Goal: Task Accomplishment & Management: Manage account settings

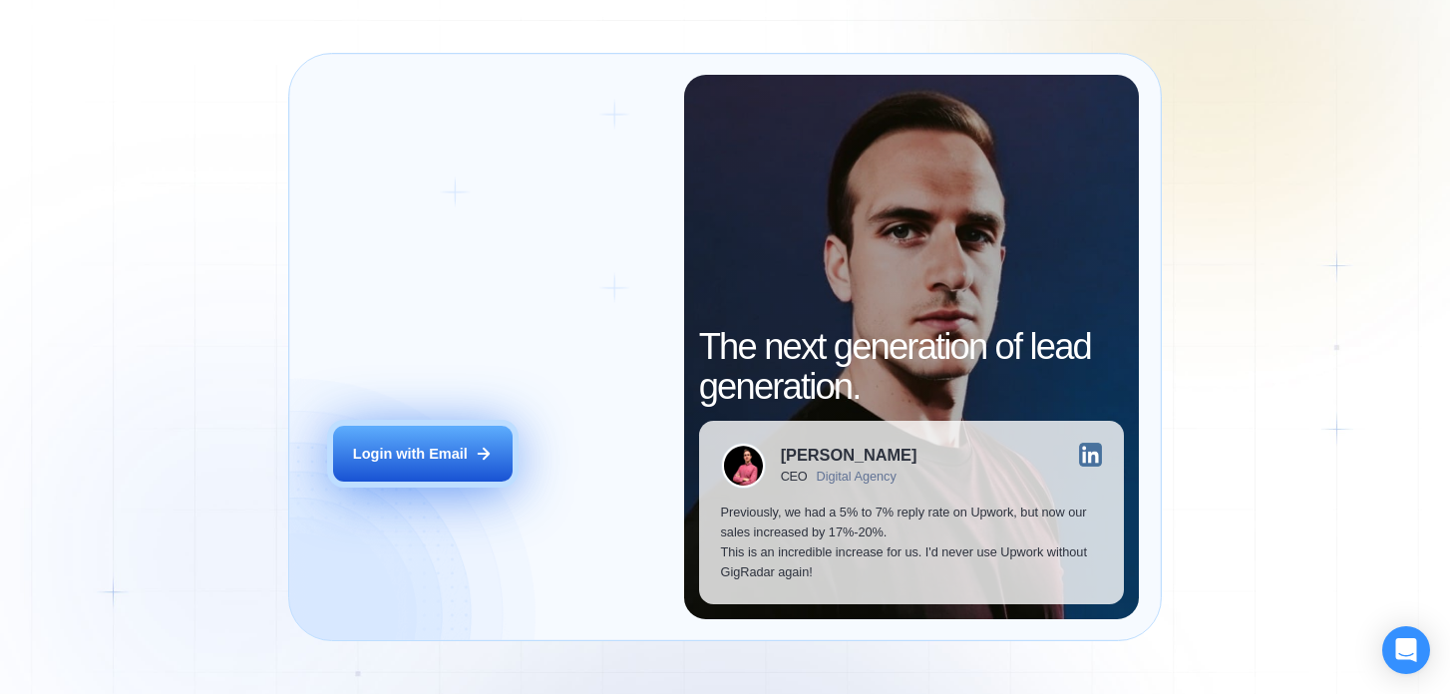
click at [482, 431] on button "Login with Email" at bounding box center [423, 454] width 180 height 56
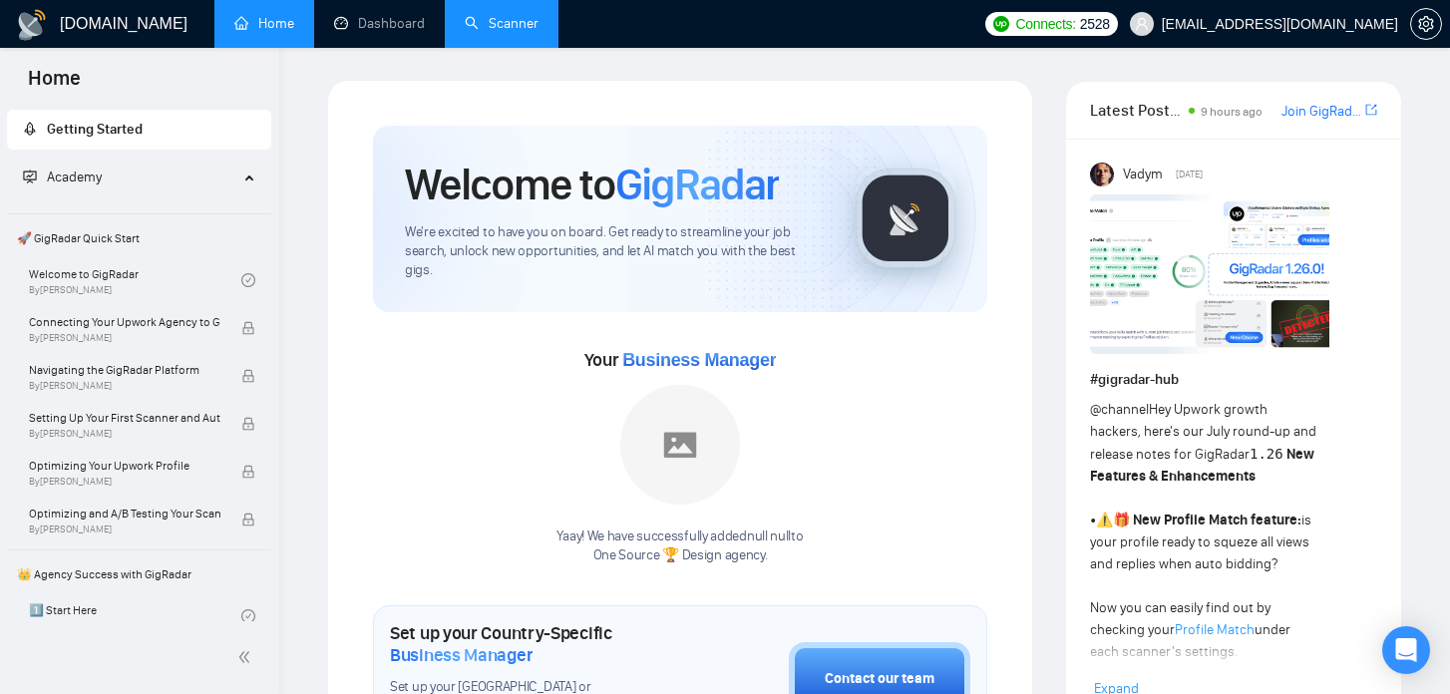
click at [511, 18] on link "Scanner" at bounding box center [502, 23] width 74 height 17
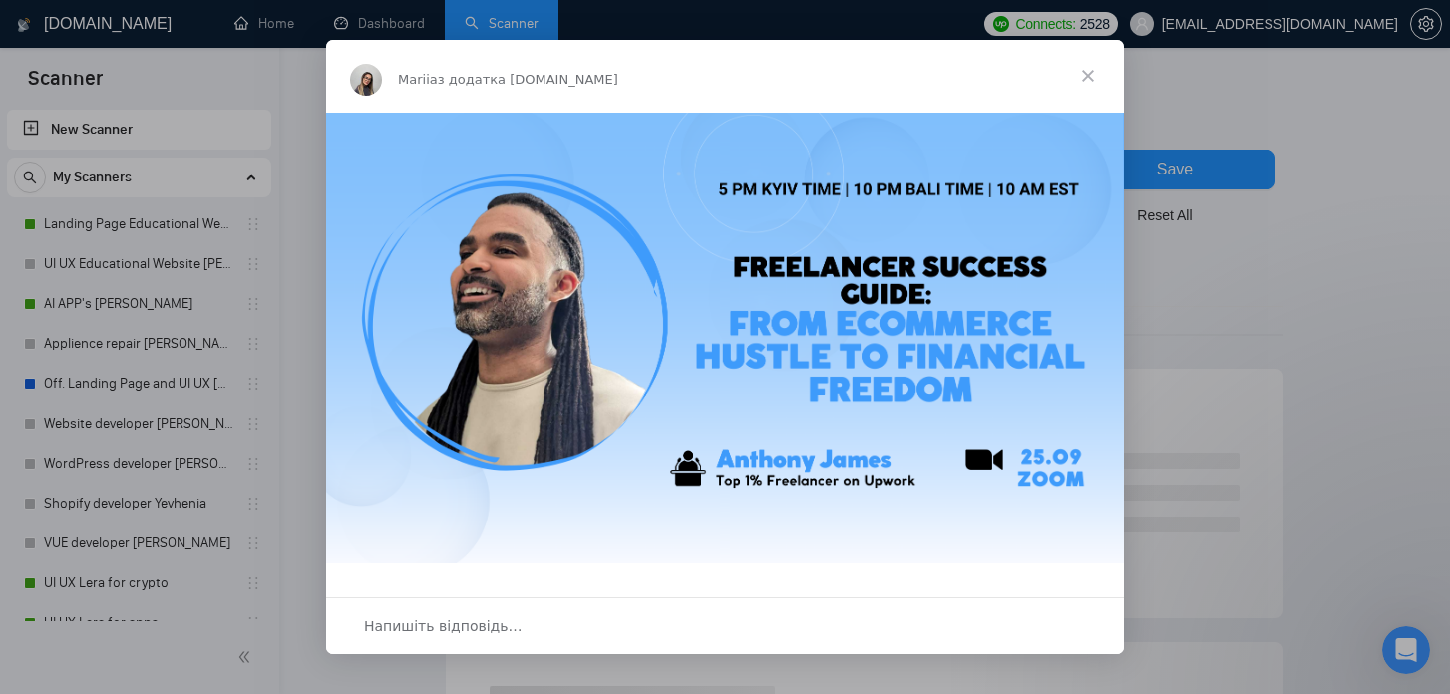
click at [1085, 84] on span "Закрити" at bounding box center [1088, 76] width 72 height 72
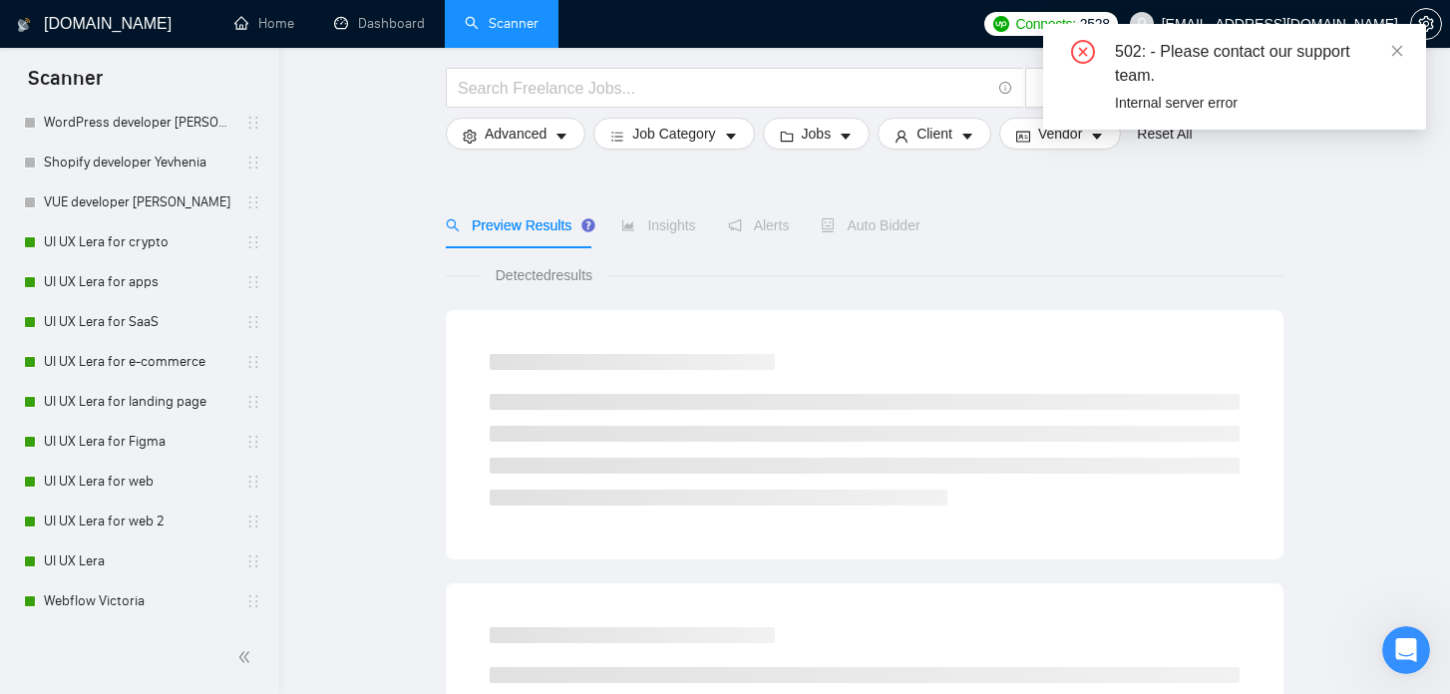
scroll to position [203, 0]
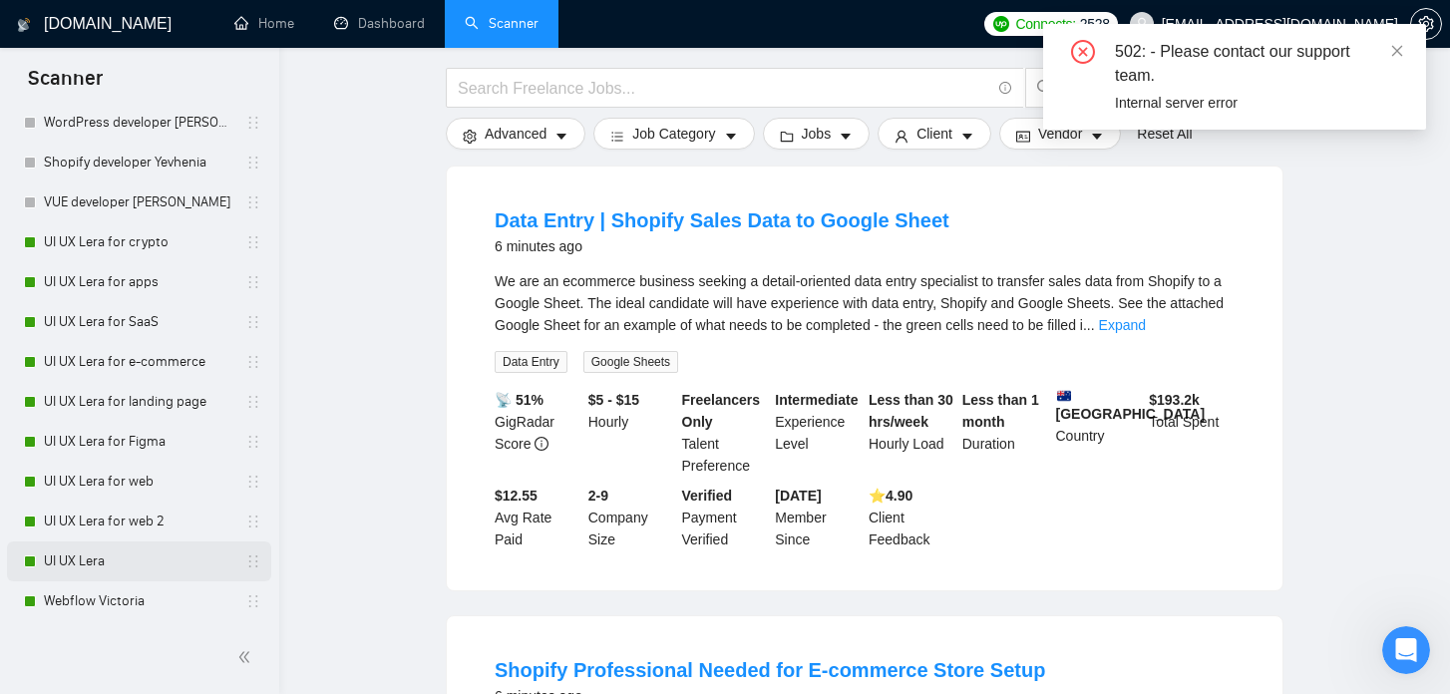
click at [151, 555] on link "UI UX Lera" at bounding box center [139, 562] width 190 height 40
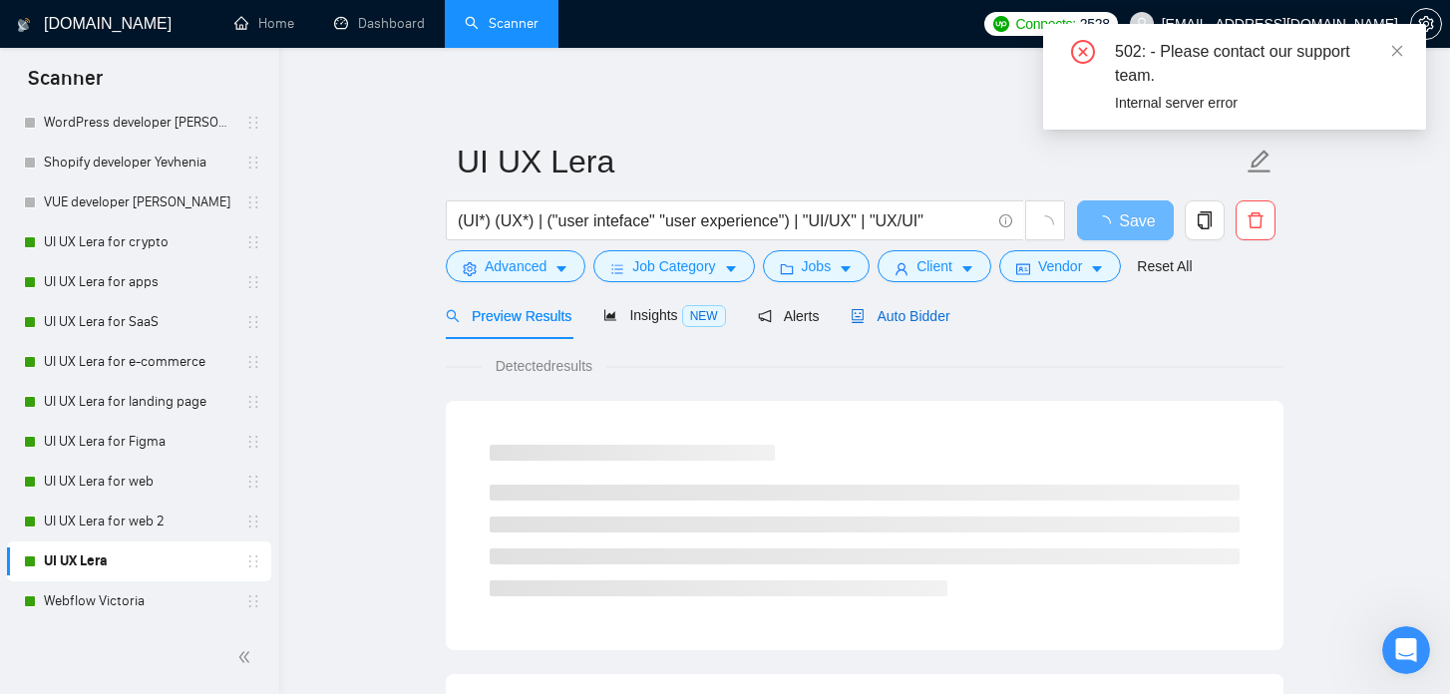
click at [885, 323] on span "Auto Bidder" at bounding box center [900, 316] width 99 height 16
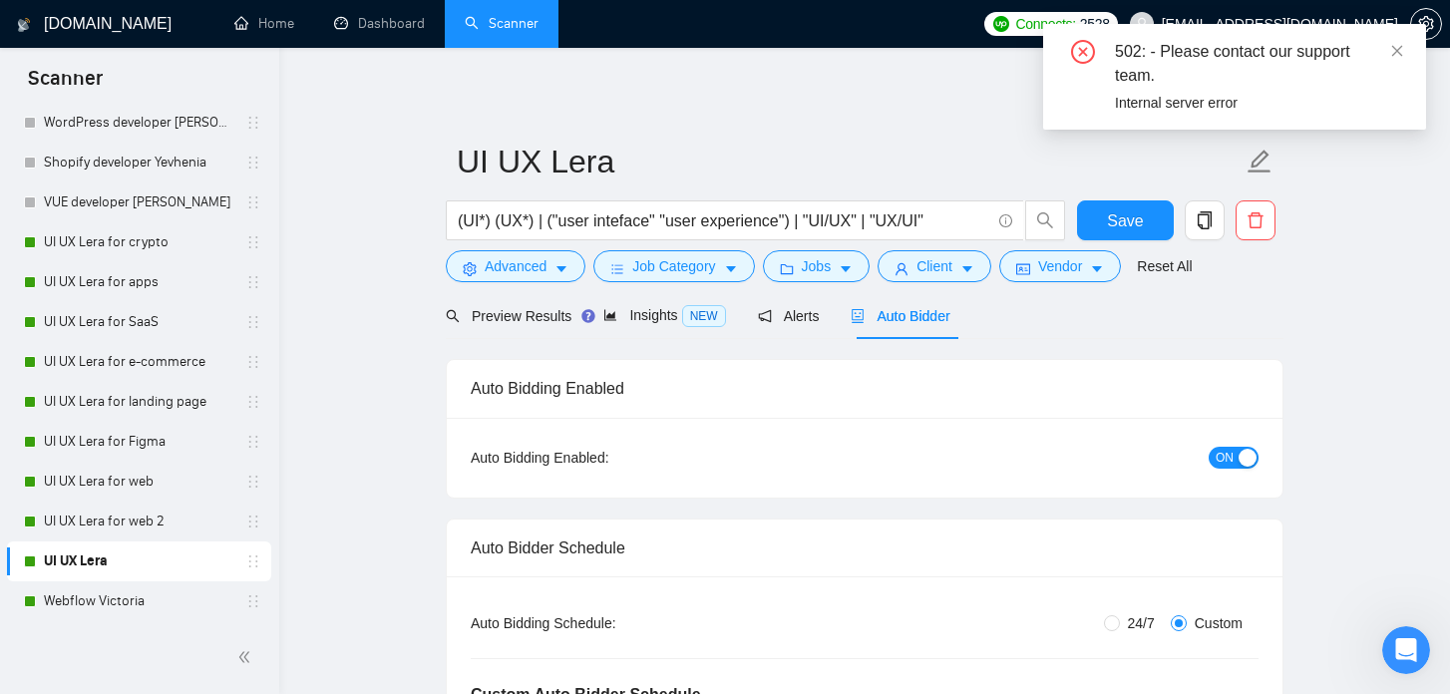
click at [1214, 458] on button "ON" at bounding box center [1234, 458] width 50 height 22
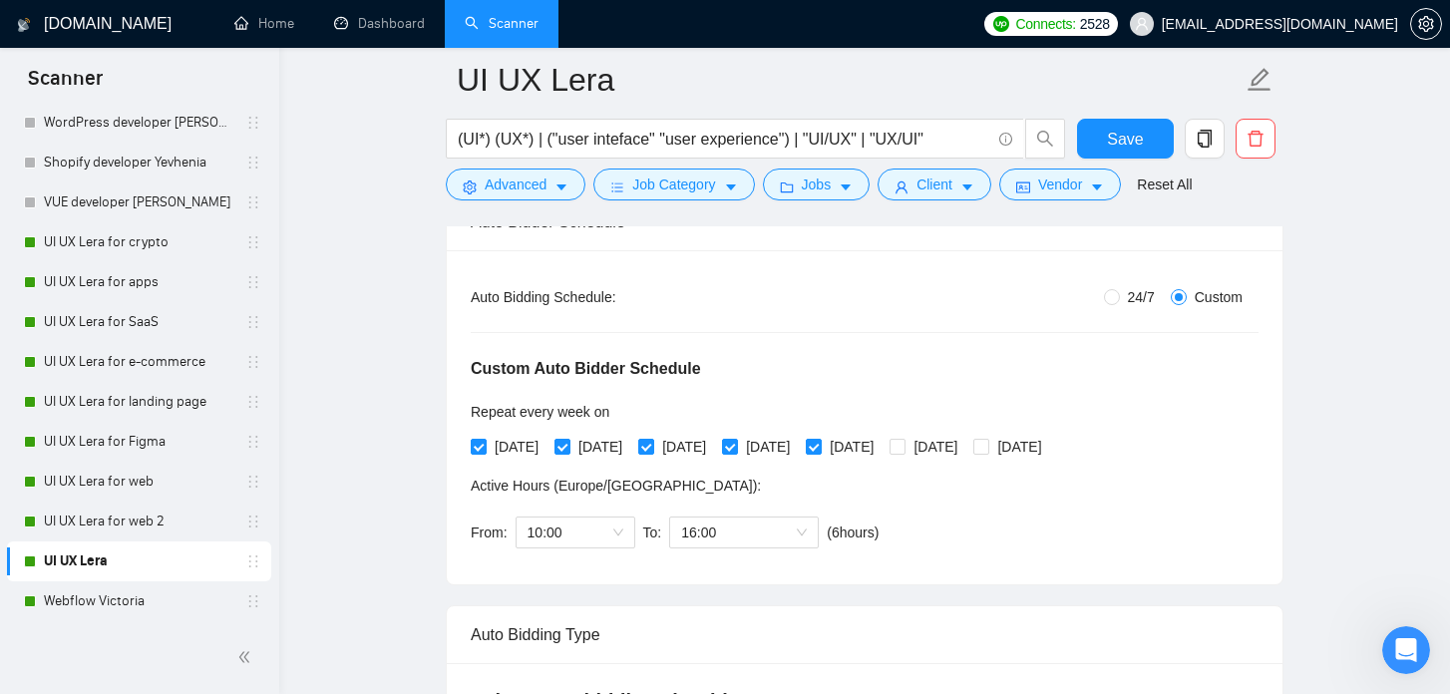
scroll to position [333, 0]
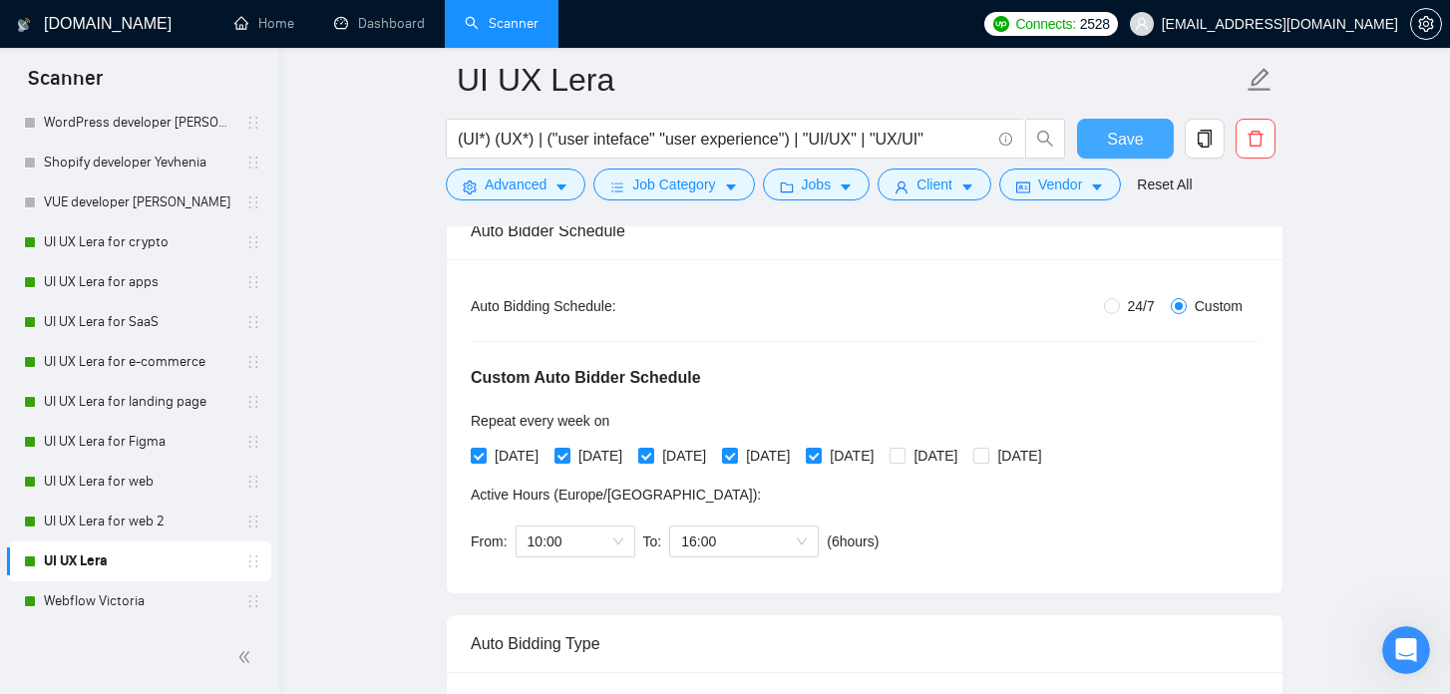
click at [1121, 125] on button "Save" at bounding box center [1125, 139] width 97 height 40
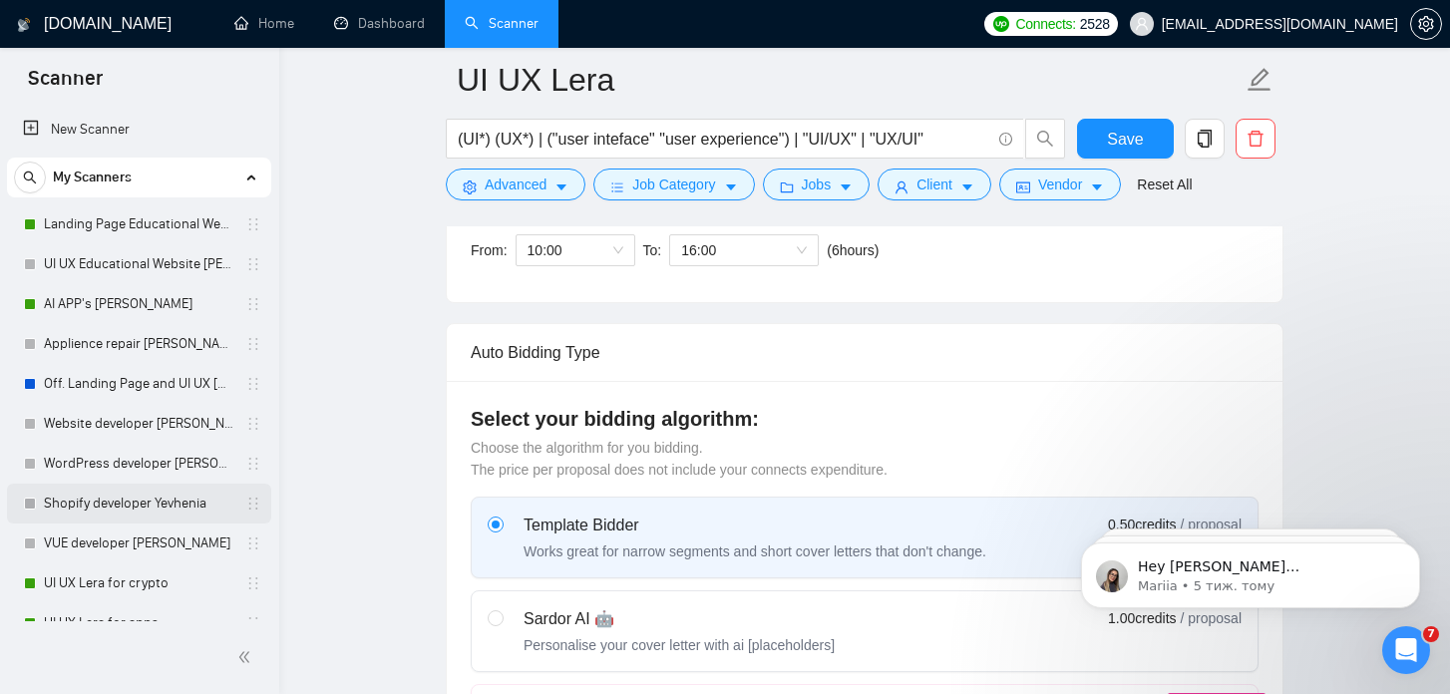
scroll to position [341, 0]
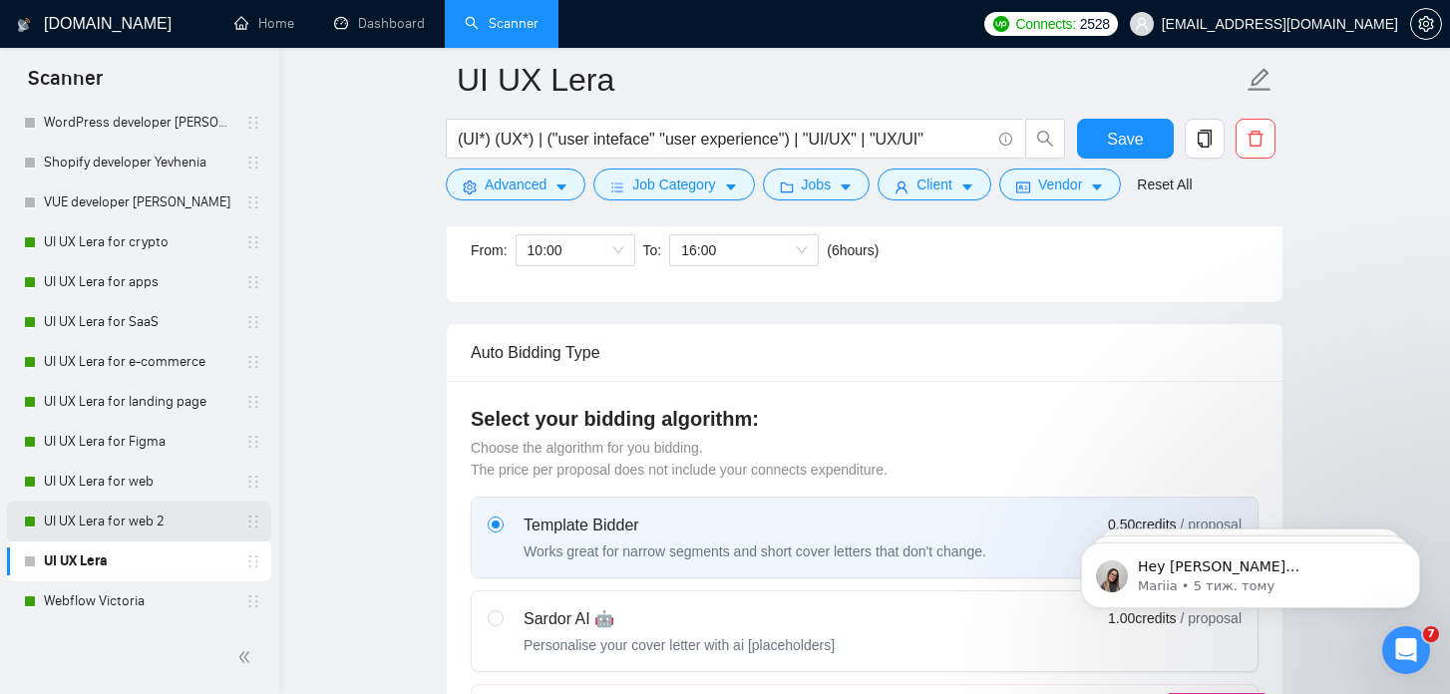
click at [170, 515] on link "UI UX Lera for web 2" at bounding box center [139, 522] width 190 height 40
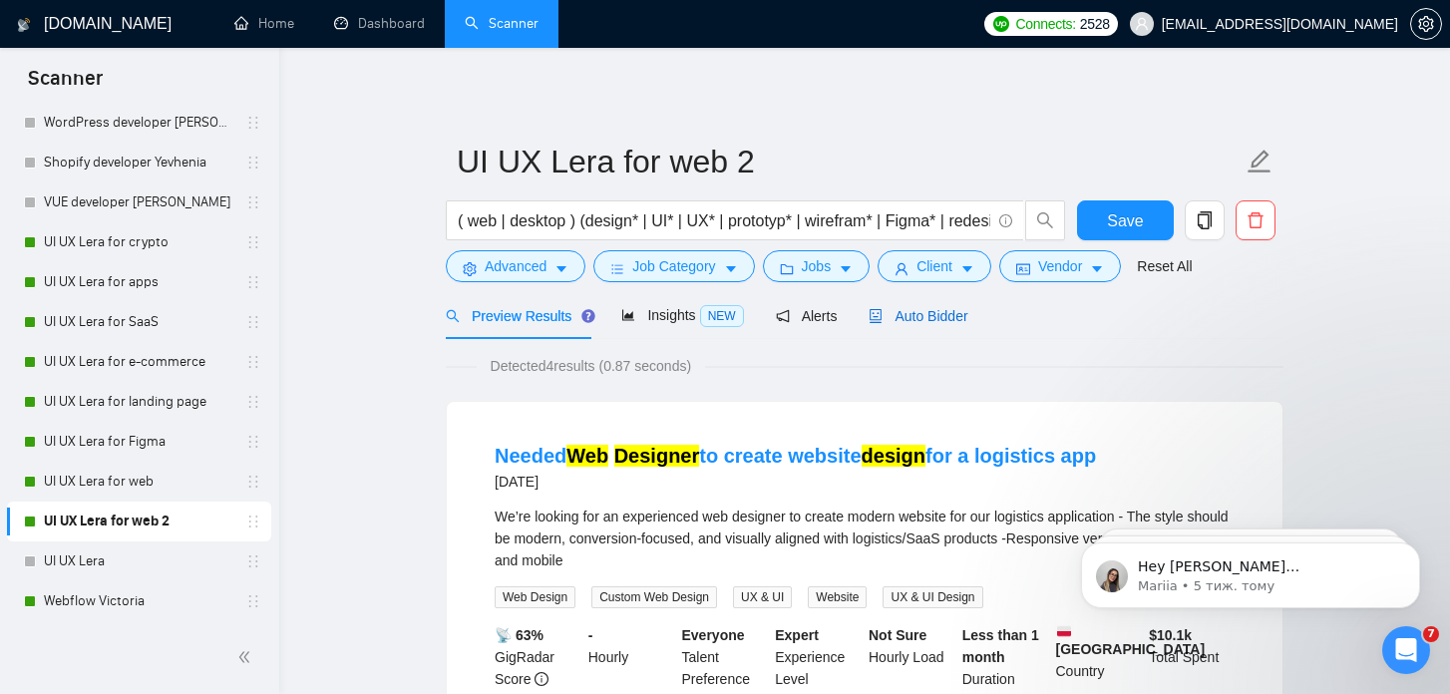
click at [918, 309] on span "Auto Bidder" at bounding box center [918, 316] width 99 height 16
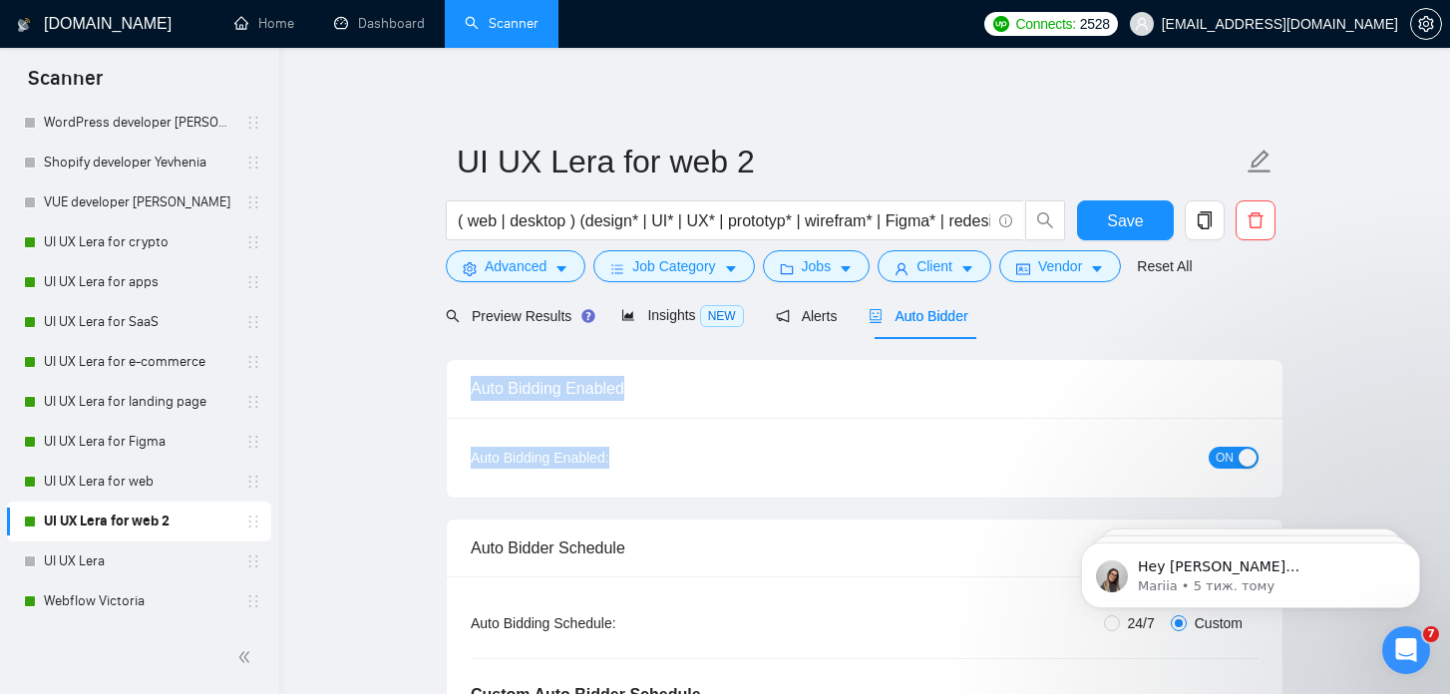
drag, startPoint x: 472, startPoint y: 389, endPoint x: 626, endPoint y: 481, distance: 179.8
click at [627, 483] on div "Auto Bidding Enabled Auto Bidding Enabled: ON" at bounding box center [865, 428] width 838 height 139
click at [618, 489] on body "Scanner New Scanner My Scanners Landing Page Educational Website UI UX [PERSON_…" at bounding box center [725, 347] width 1450 height 694
click at [1016, 454] on div "ON" at bounding box center [1127, 457] width 262 height 23
click at [1243, 454] on div "button" at bounding box center [1248, 458] width 18 height 18
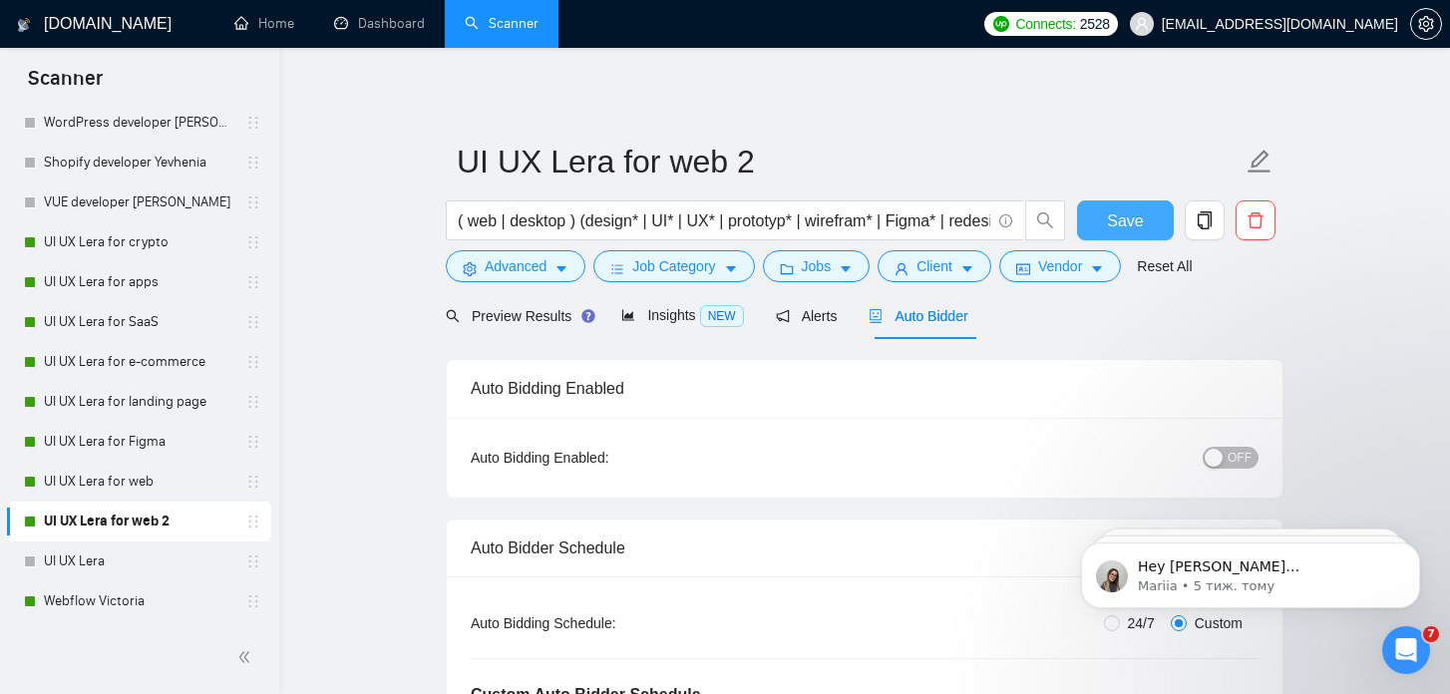
click at [1129, 221] on span "Save" at bounding box center [1125, 220] width 36 height 25
click at [193, 479] on link "UI UX Lera for web" at bounding box center [139, 482] width 190 height 40
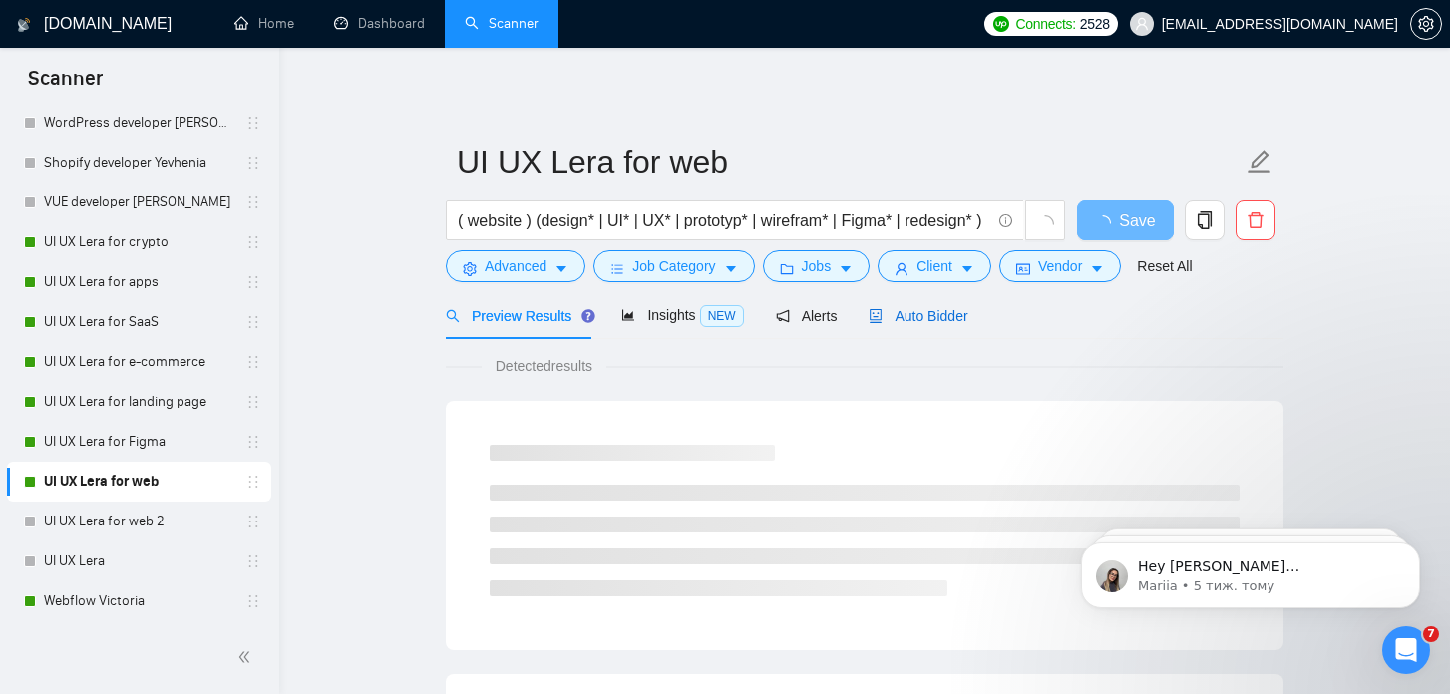
click at [927, 315] on span "Auto Bidder" at bounding box center [918, 316] width 99 height 16
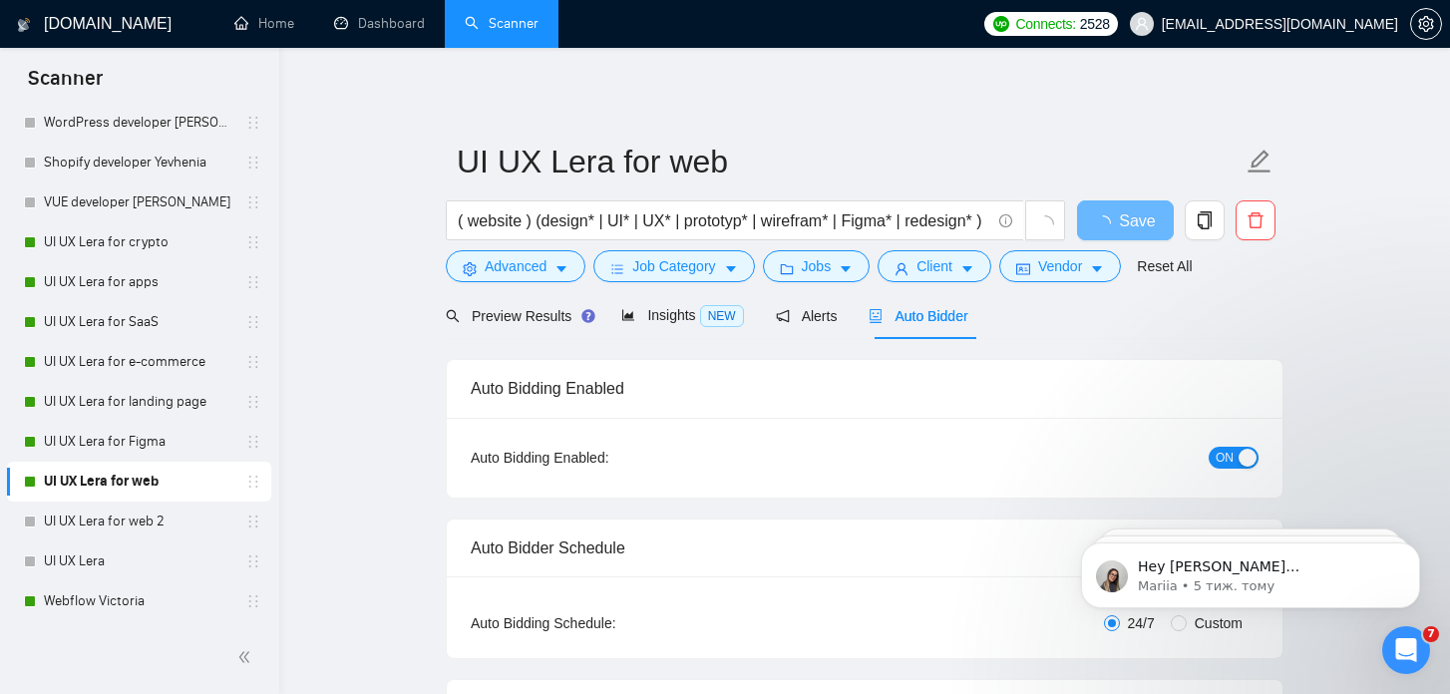
radio input "false"
radio input "true"
checkbox input "true"
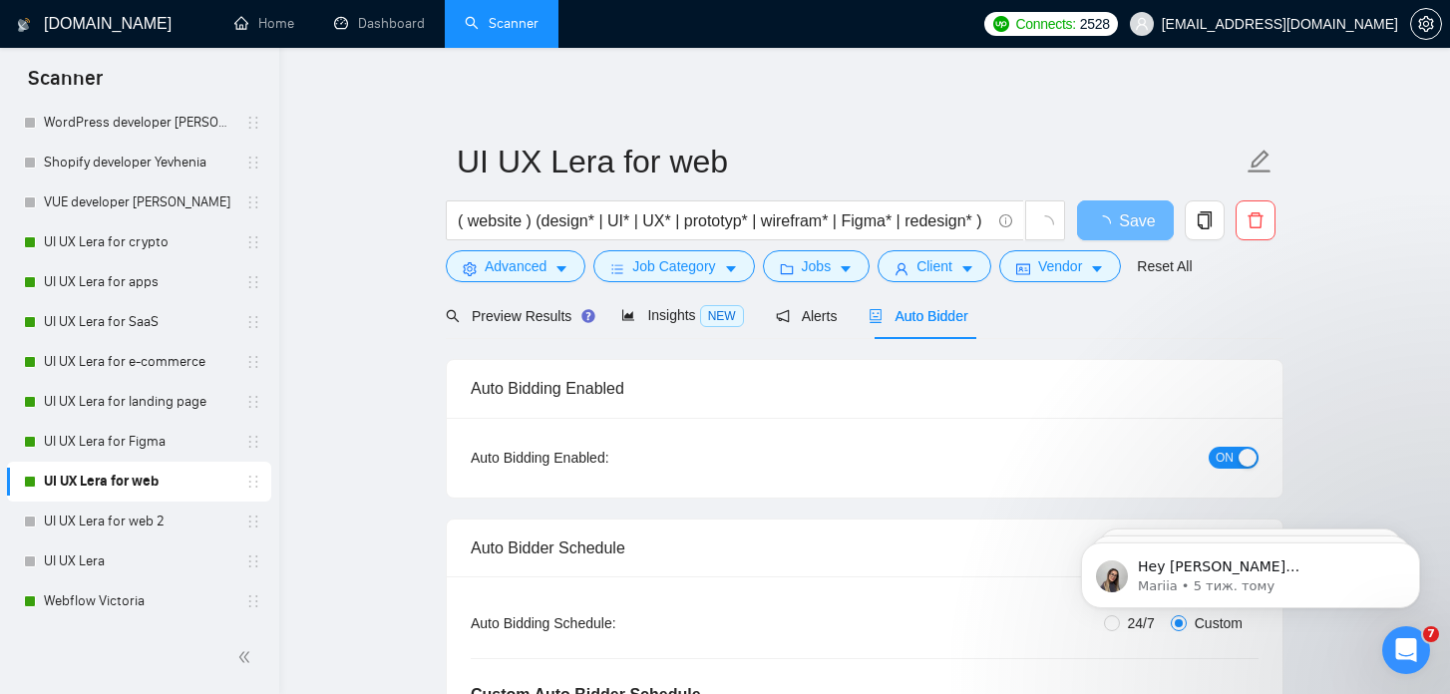
click at [1203, 447] on div "ON" at bounding box center [1127, 457] width 262 height 23
click at [1232, 460] on span "ON" at bounding box center [1225, 458] width 18 height 22
click at [1118, 216] on span "Save" at bounding box center [1125, 220] width 36 height 25
click at [76, 443] on link "UI UX Lera for Figma" at bounding box center [139, 442] width 190 height 40
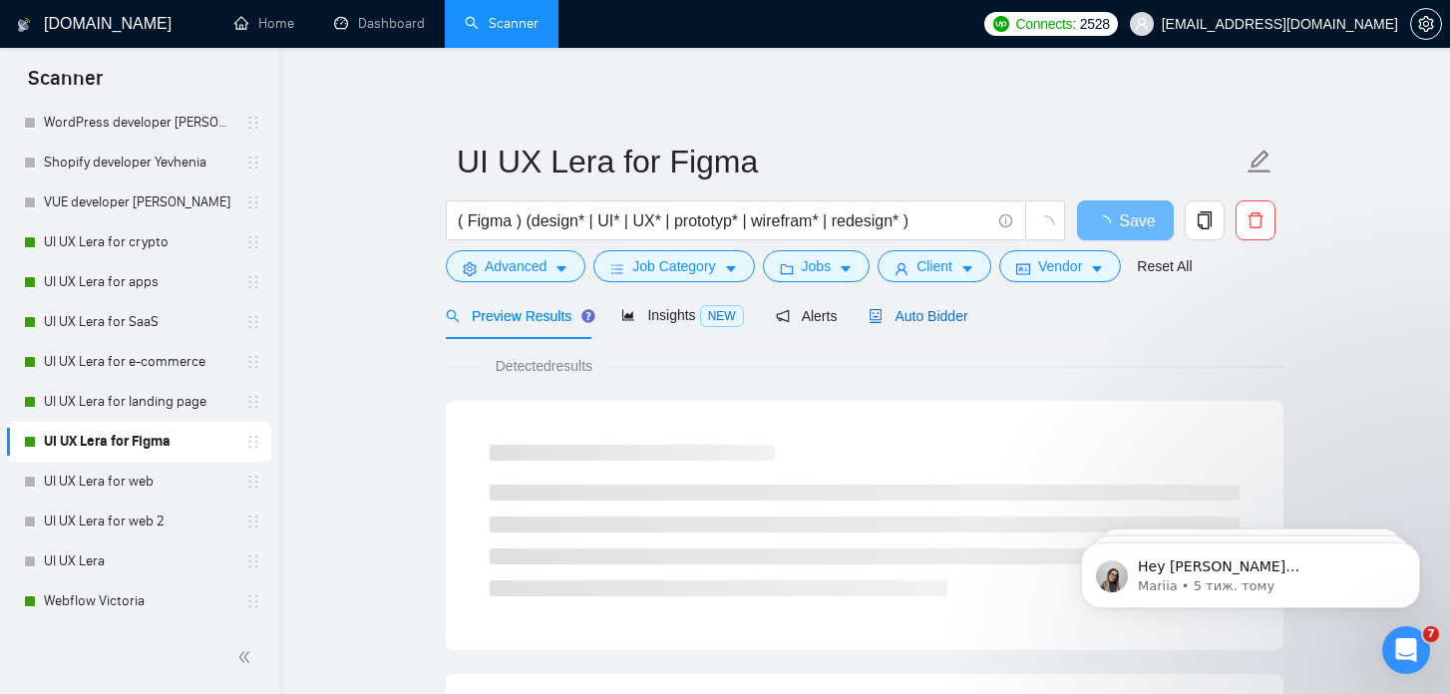
click at [955, 318] on span "Auto Bidder" at bounding box center [918, 316] width 99 height 16
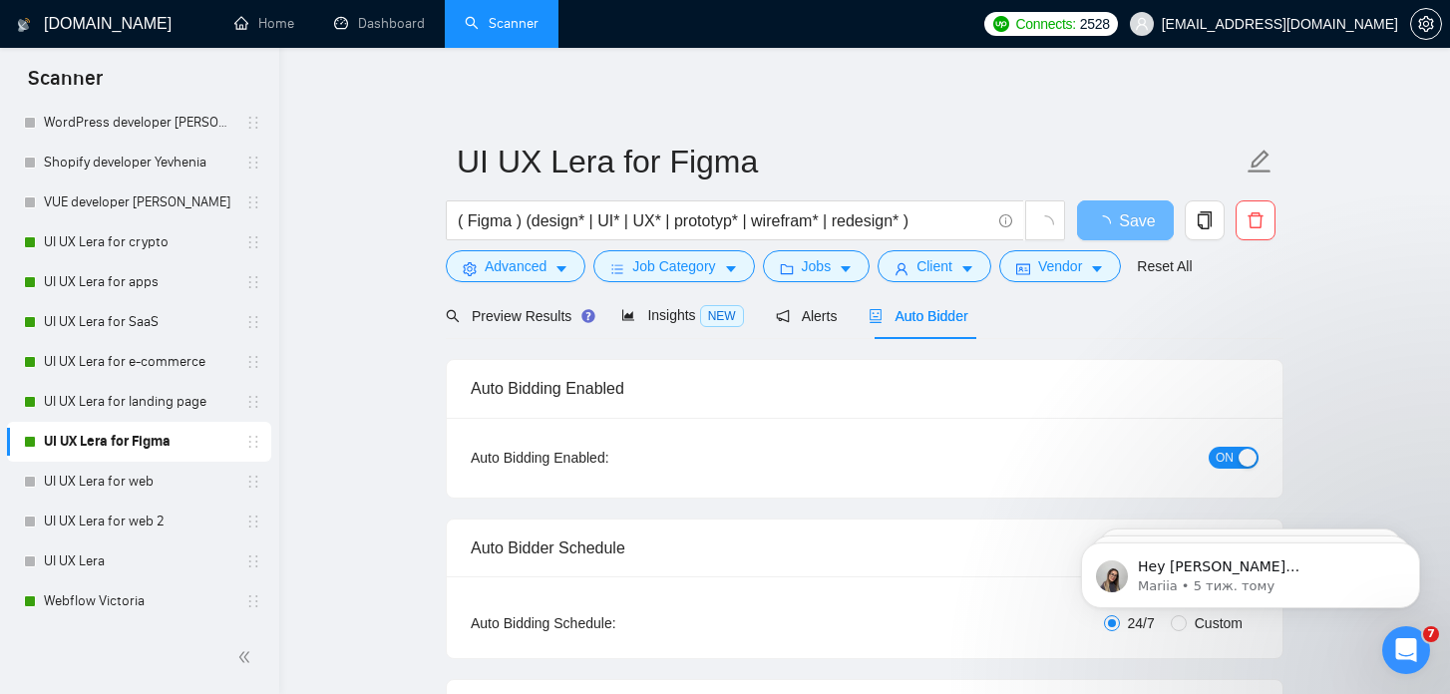
radio input "false"
radio input "true"
checkbox input "true"
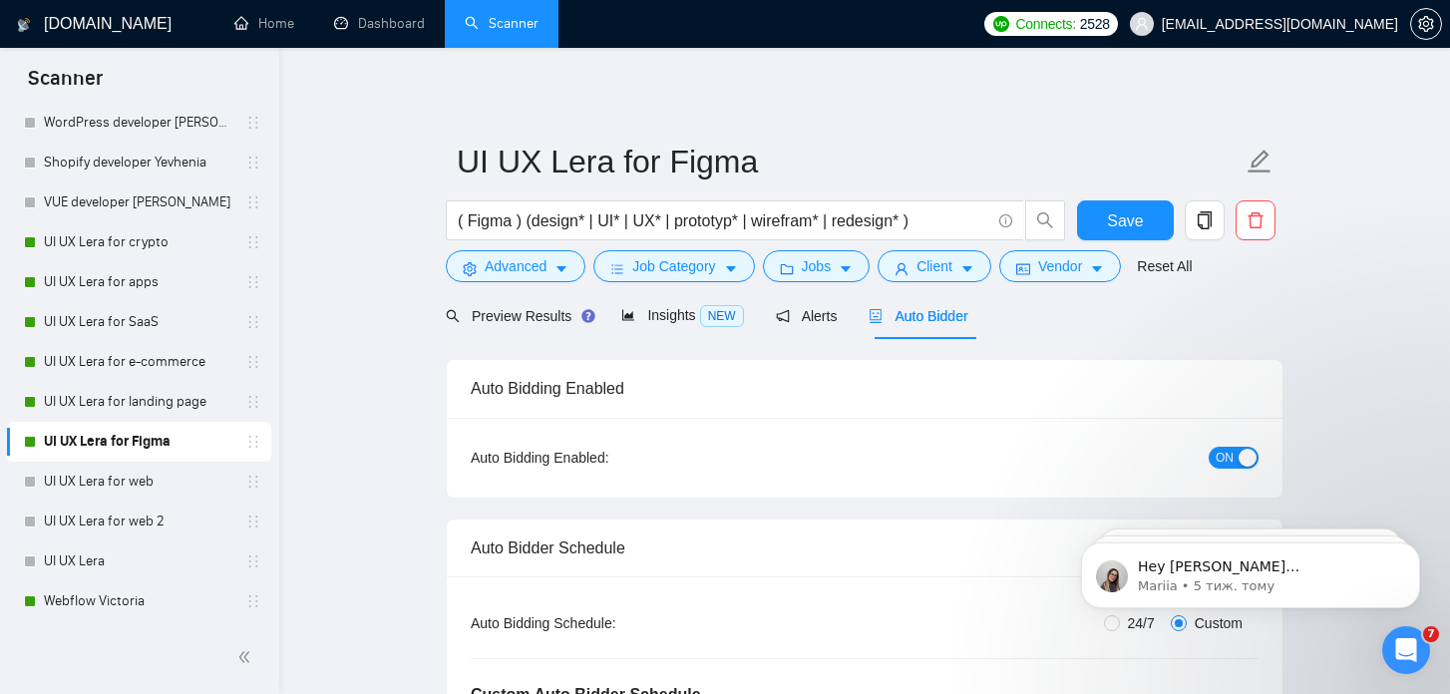
click at [1228, 454] on span "ON" at bounding box center [1225, 458] width 18 height 22
click at [1118, 213] on span "Save" at bounding box center [1125, 220] width 36 height 25
checkbox input "true"
click at [184, 400] on link "UI UX Lera for landing page" at bounding box center [139, 402] width 190 height 40
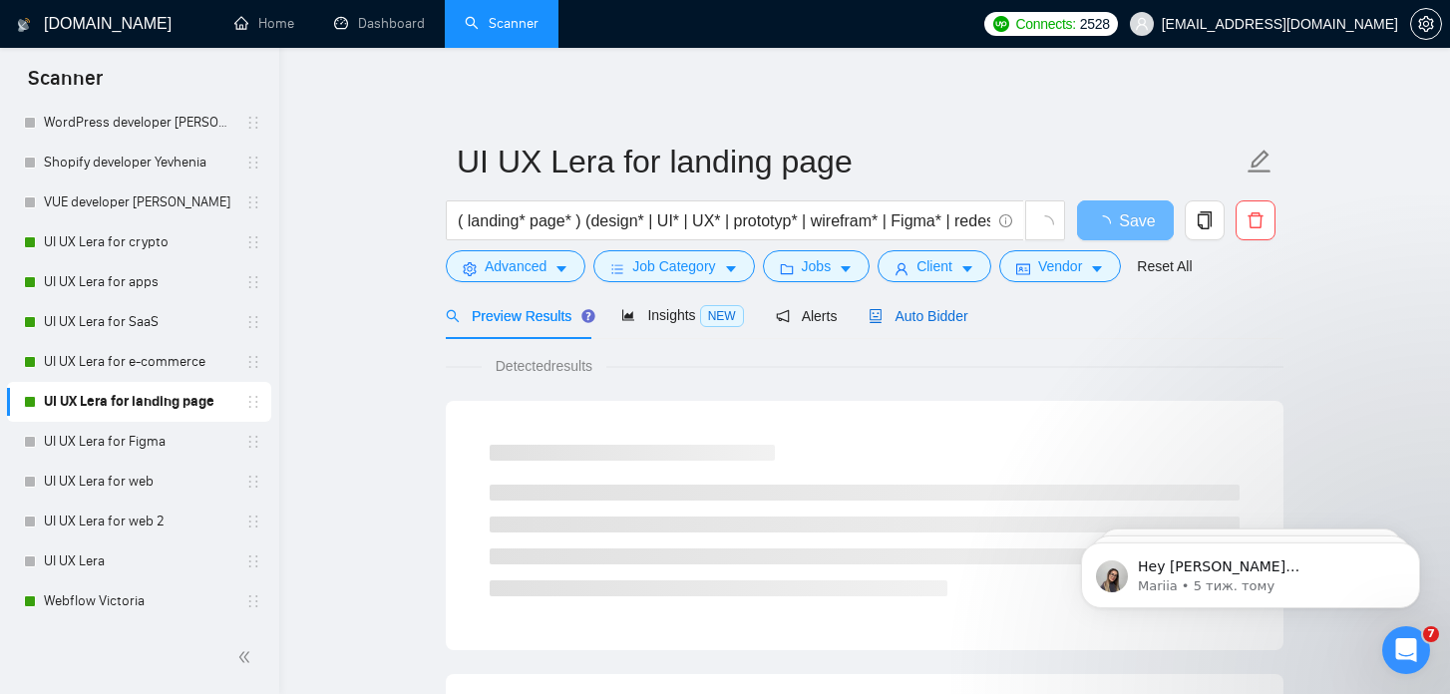
click at [953, 323] on span "Auto Bidder" at bounding box center [918, 316] width 99 height 16
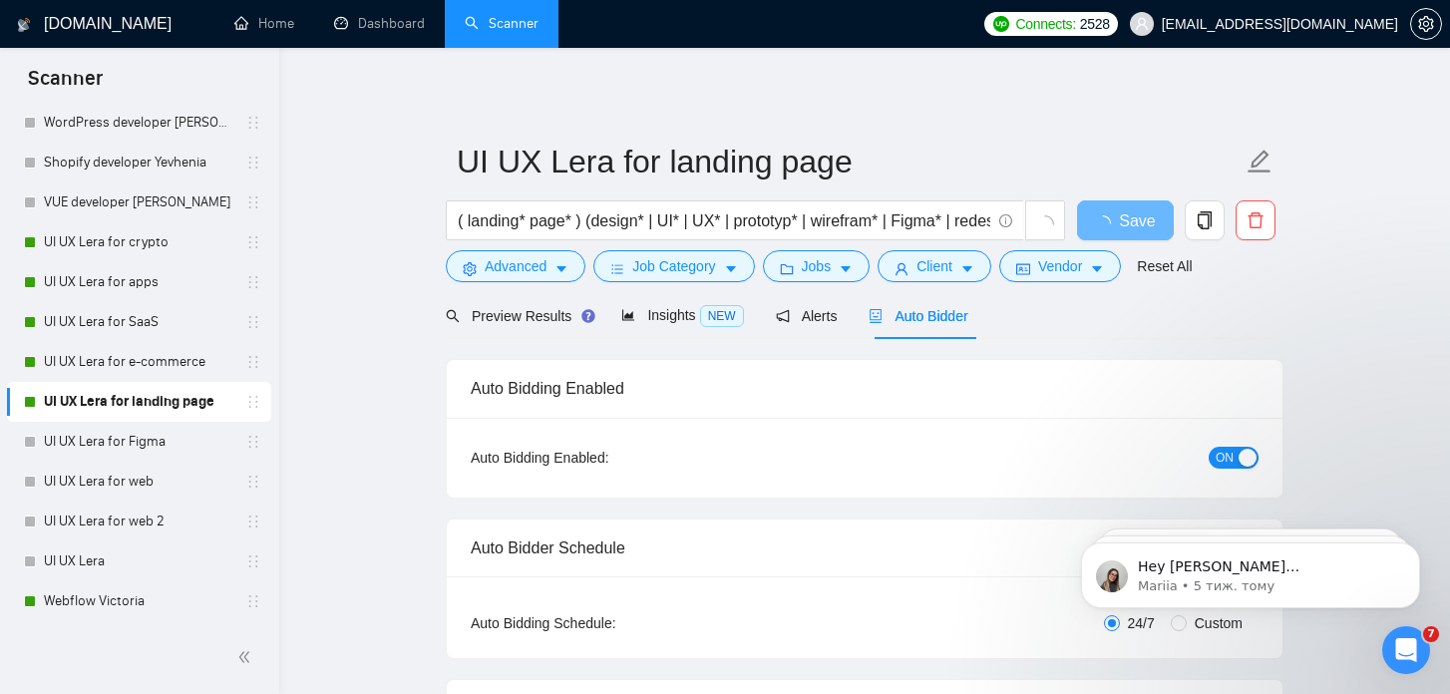
checkbox input "true"
click at [1229, 457] on span "ON" at bounding box center [1225, 458] width 18 height 22
click at [1148, 232] on button "Save" at bounding box center [1125, 220] width 97 height 40
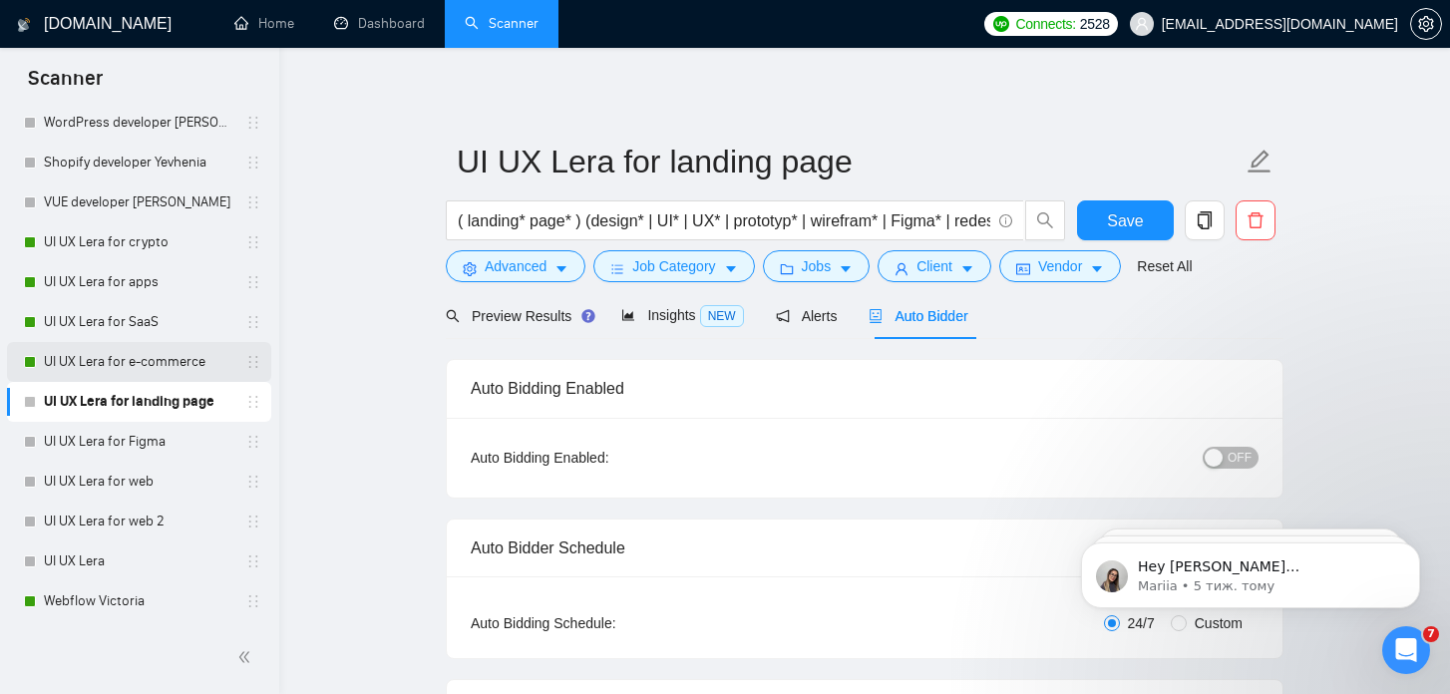
click at [110, 362] on link "UI UX Lera for e-commerce" at bounding box center [139, 362] width 190 height 40
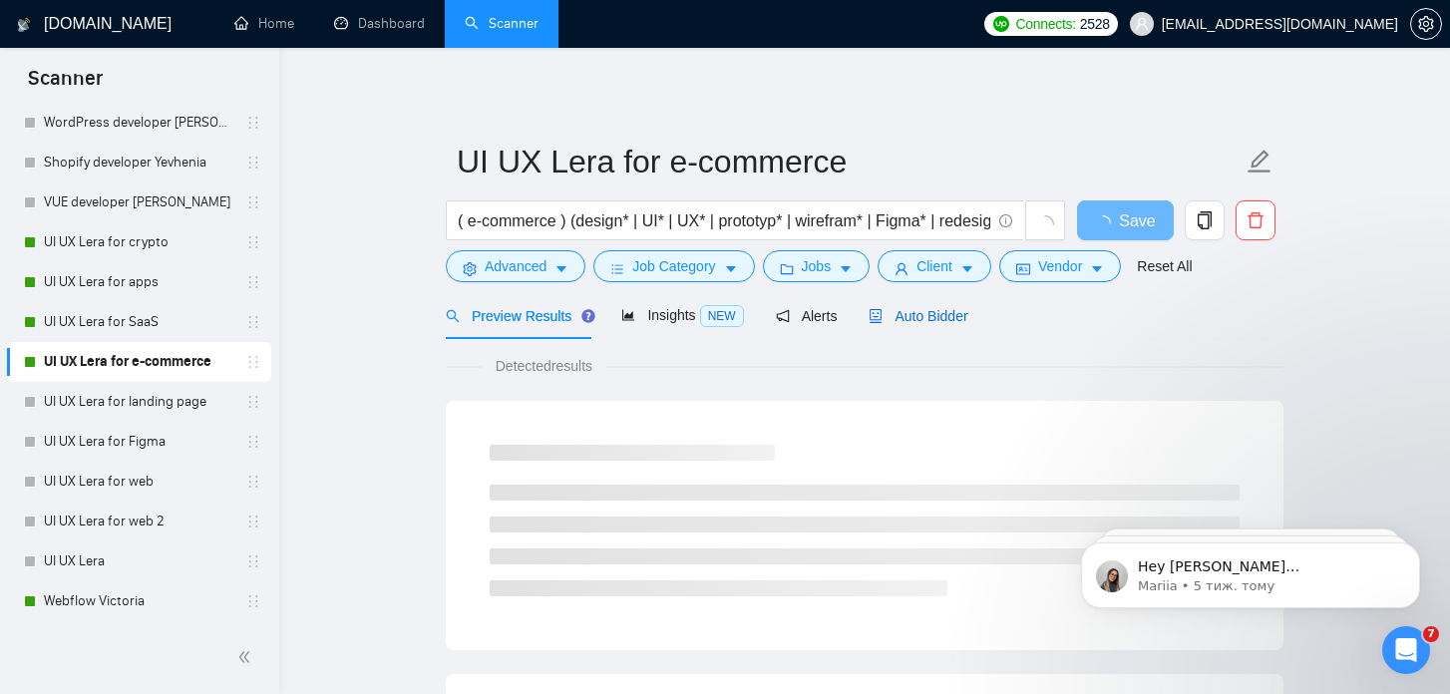
click at [899, 324] on div "Auto Bidder" at bounding box center [918, 316] width 99 height 22
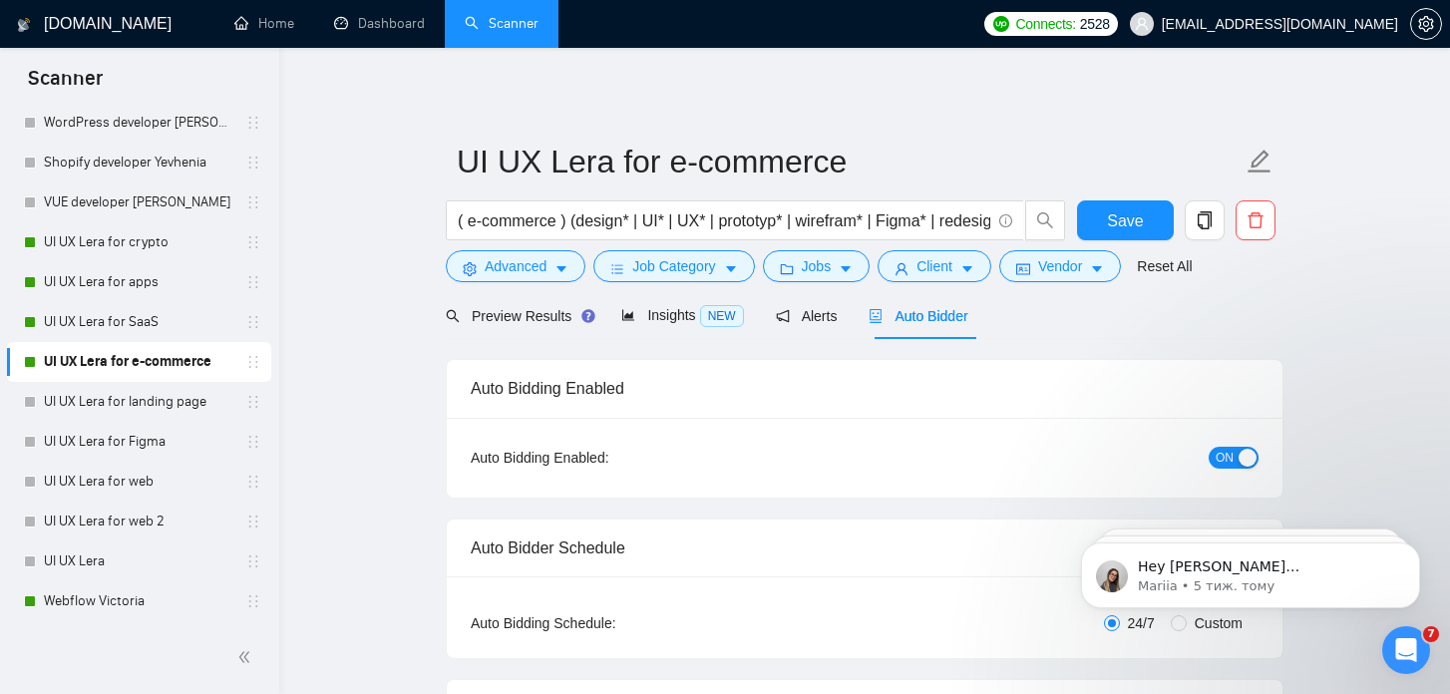
click at [1230, 465] on span "ON" at bounding box center [1225, 458] width 18 height 22
click at [1115, 215] on span "Save" at bounding box center [1125, 220] width 36 height 25
click at [94, 322] on link "UI UX Lera for SaaS" at bounding box center [139, 322] width 190 height 40
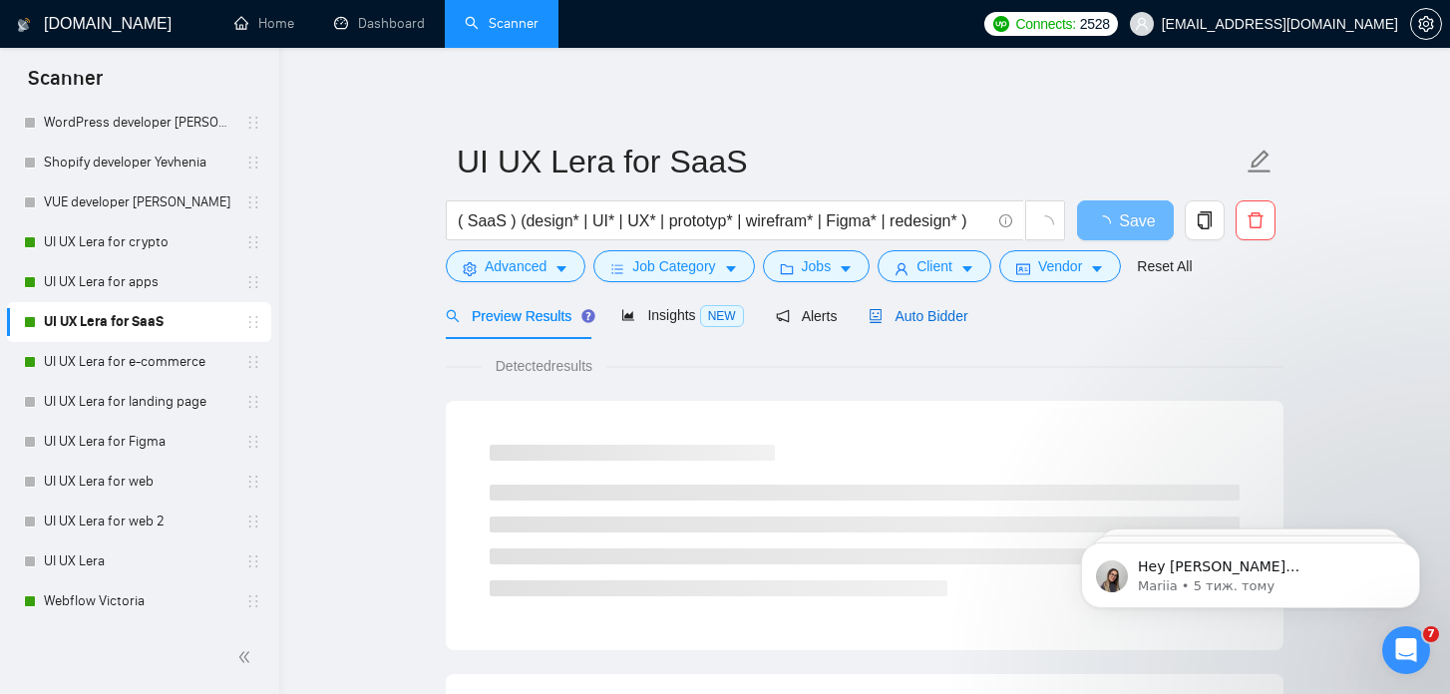
click at [910, 317] on span "Auto Bidder" at bounding box center [918, 316] width 99 height 16
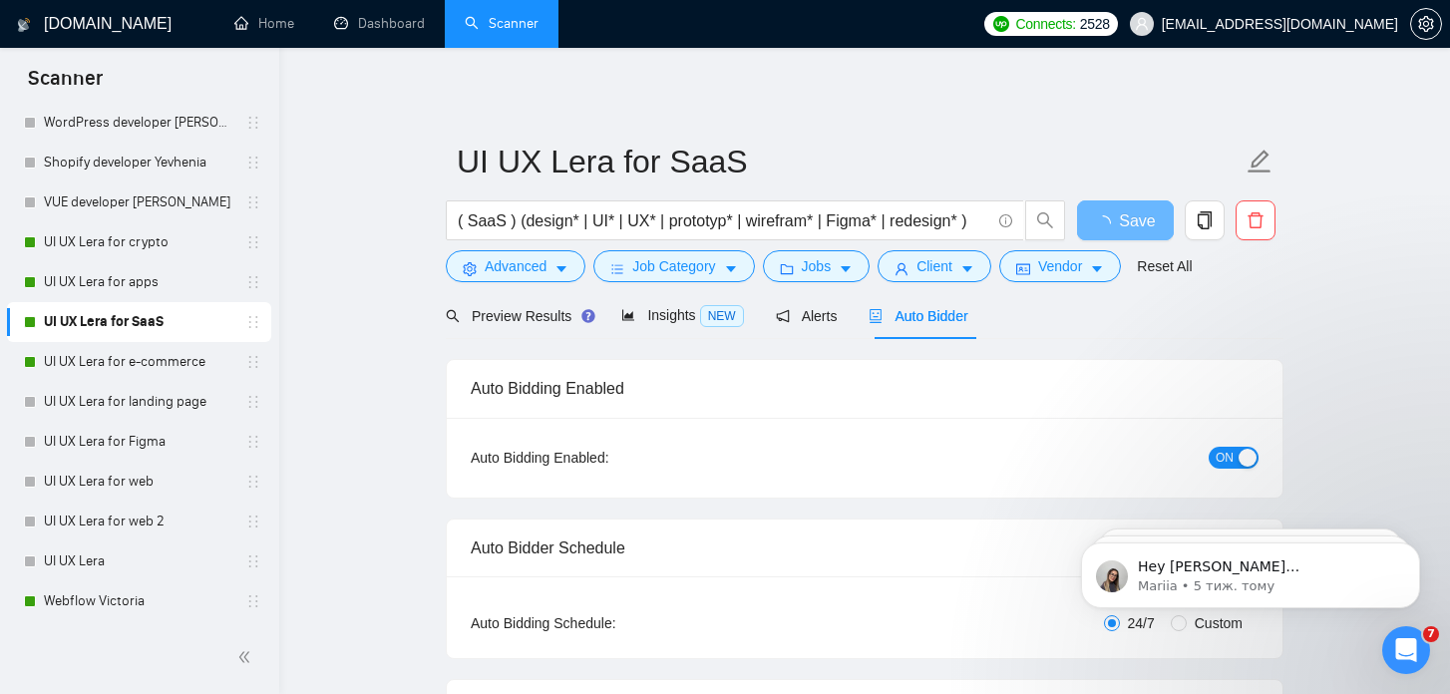
click at [1226, 458] on span "ON" at bounding box center [1225, 458] width 18 height 22
click at [1130, 225] on span "Save" at bounding box center [1125, 220] width 36 height 25
click at [153, 286] on link "UI UX Lera for apps" at bounding box center [139, 282] width 190 height 40
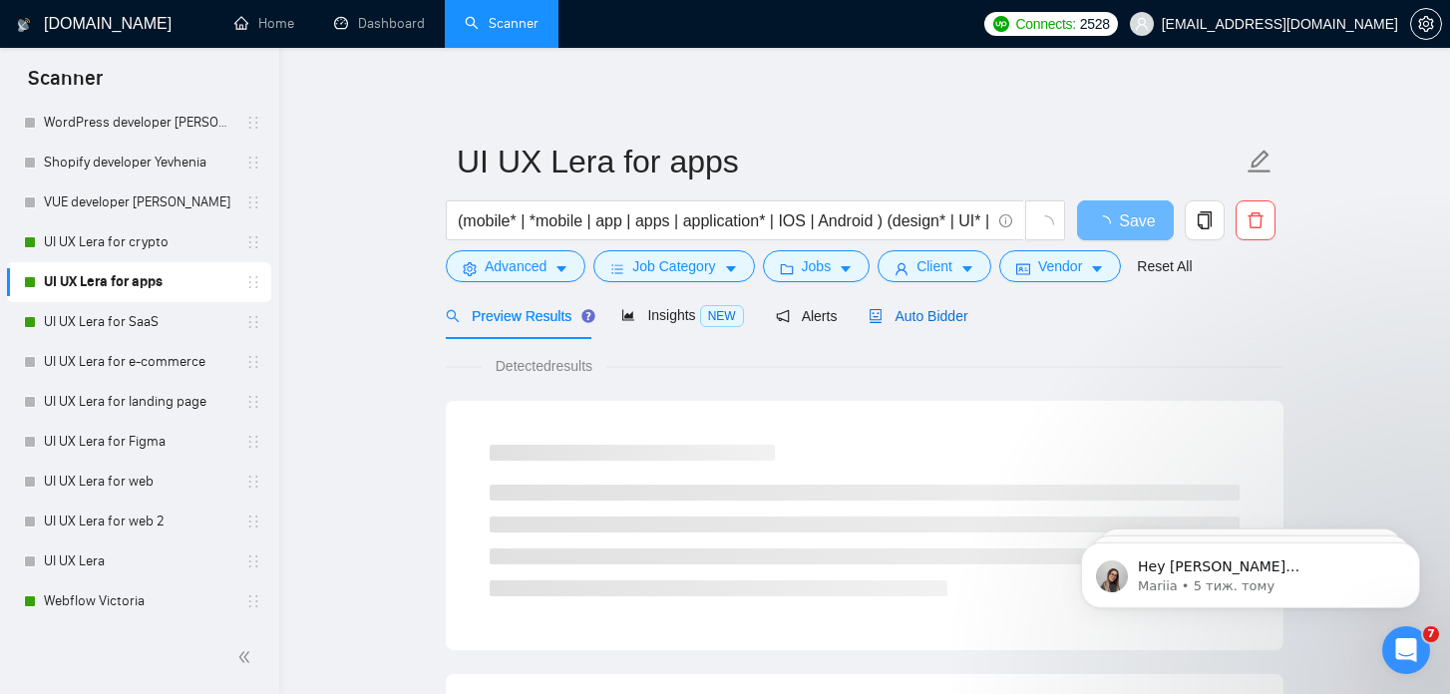
click at [922, 316] on span "Auto Bidder" at bounding box center [918, 316] width 99 height 16
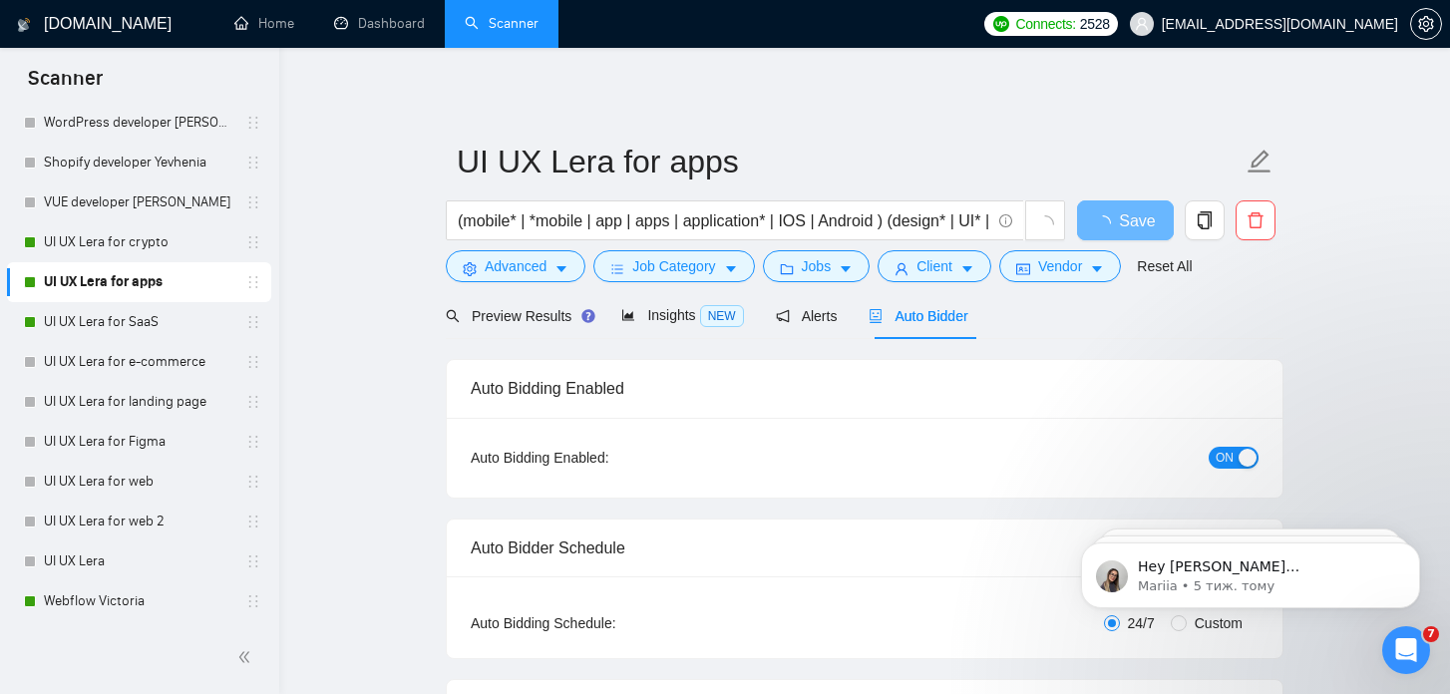
checkbox input "true"
click at [1230, 457] on span "ON" at bounding box center [1225, 458] width 18 height 22
click at [1124, 226] on span "Save" at bounding box center [1125, 220] width 36 height 25
click at [148, 253] on link "UI UX Lera for crypto" at bounding box center [139, 242] width 190 height 40
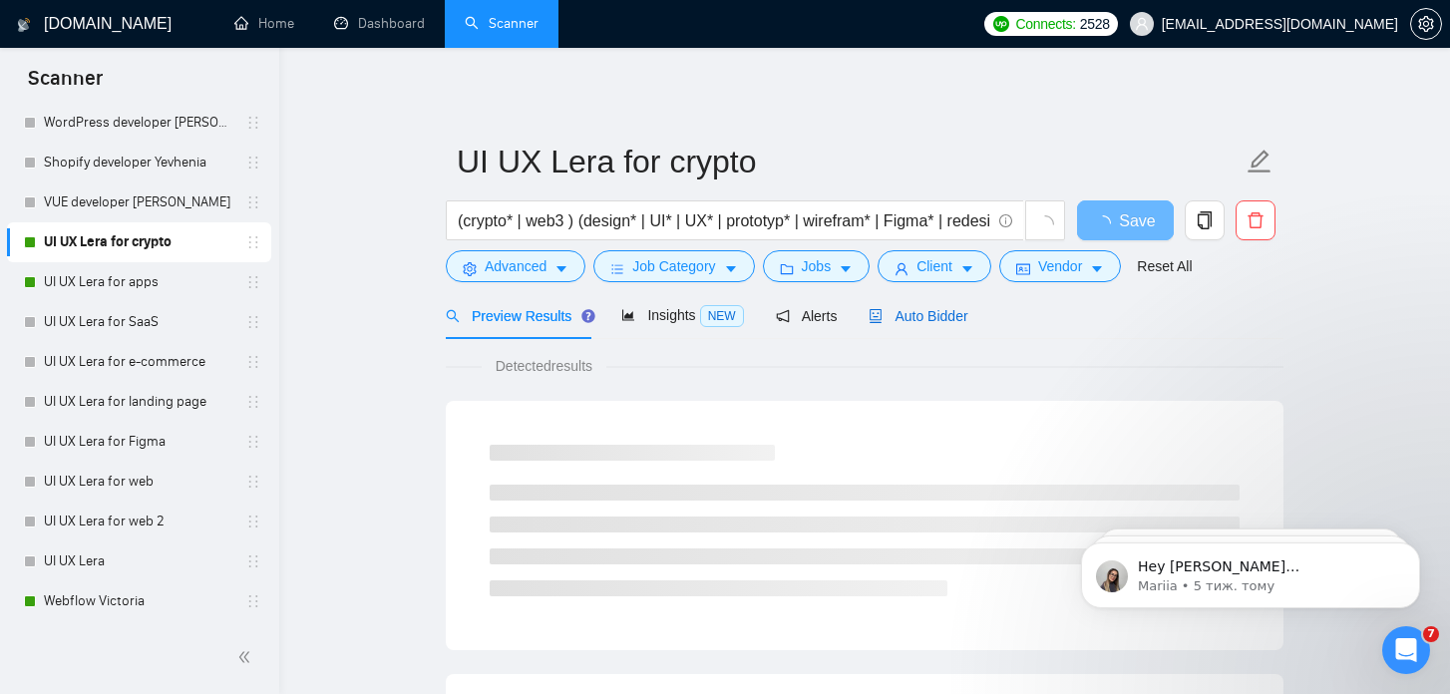
click at [930, 305] on div "Auto Bidder" at bounding box center [918, 316] width 99 height 22
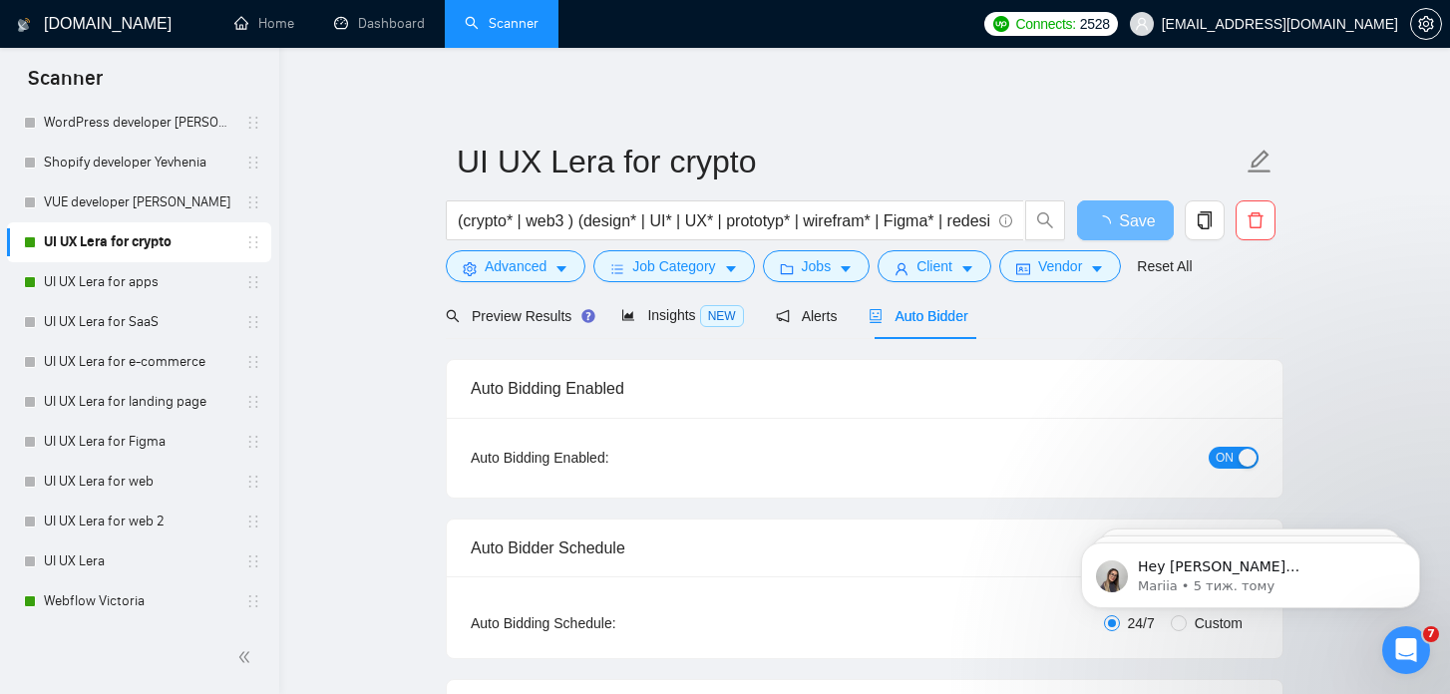
click at [1228, 455] on span "ON" at bounding box center [1225, 458] width 18 height 22
click at [1109, 222] on span "Save" at bounding box center [1125, 220] width 36 height 25
click at [1231, 464] on span "ON" at bounding box center [1225, 458] width 18 height 22
click at [1220, 457] on span "ON" at bounding box center [1225, 458] width 18 height 22
click at [1118, 241] on div "Save" at bounding box center [1125, 225] width 105 height 50
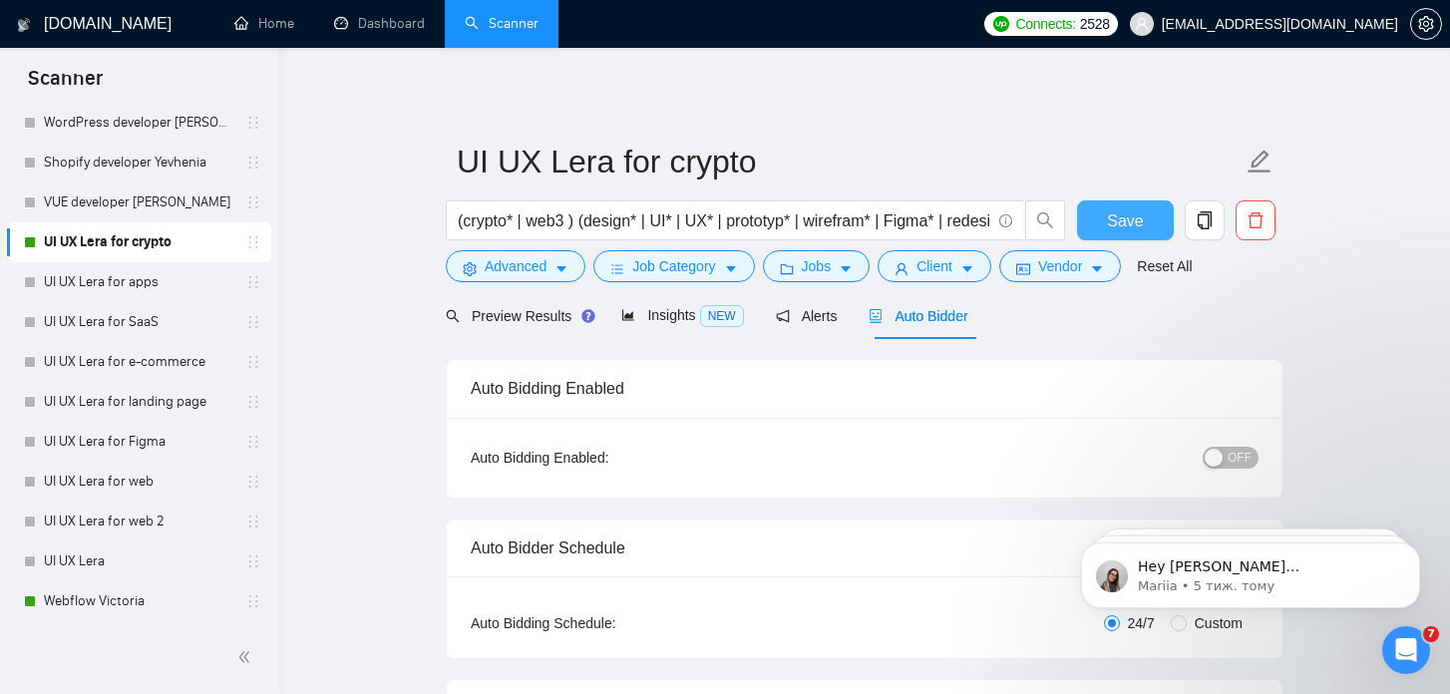
click at [1116, 216] on span "Save" at bounding box center [1125, 220] width 36 height 25
checkbox input "true"
